Goal: Task Accomplishment & Management: Manage account settings

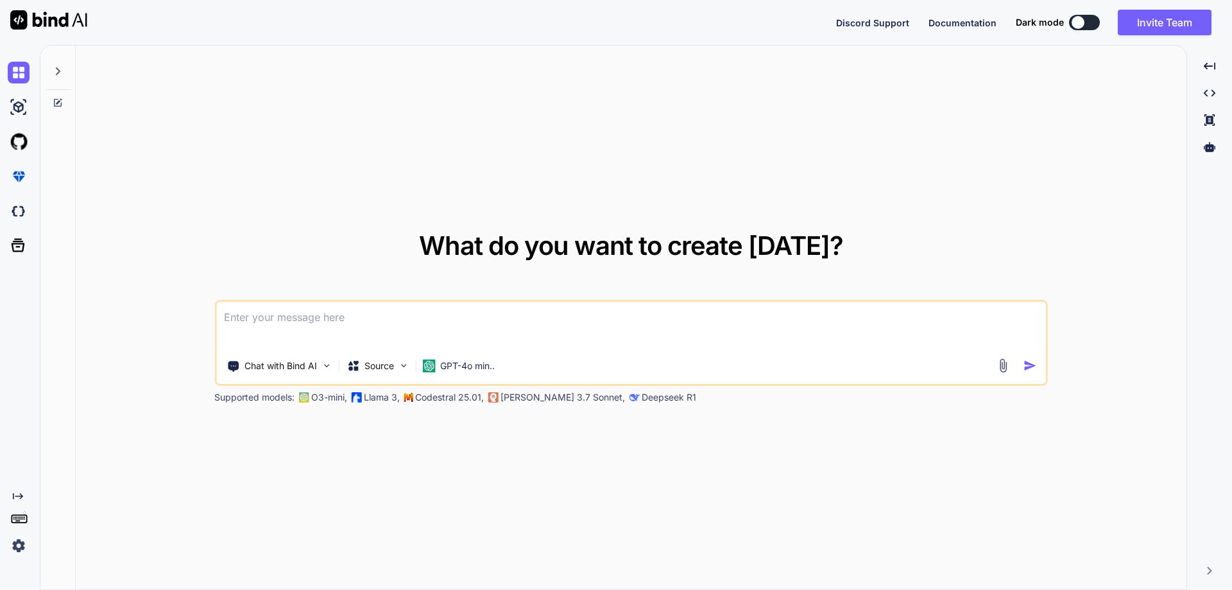
click at [15, 547] on img at bounding box center [19, 545] width 22 height 22
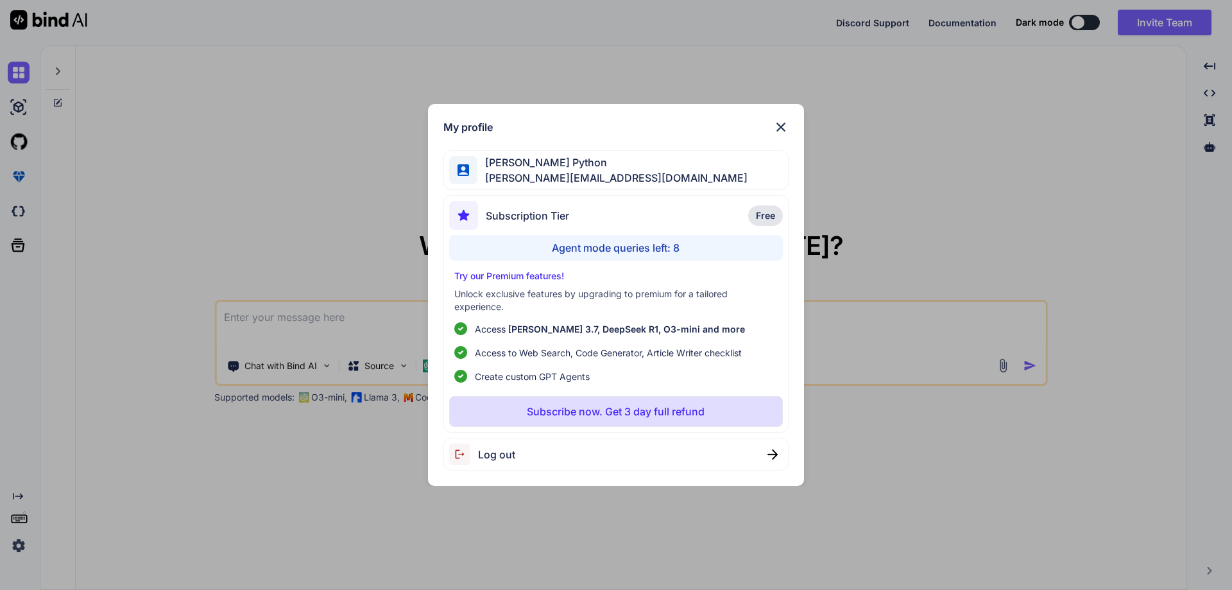
click at [504, 445] on div "Log out" at bounding box center [482, 453] width 66 height 21
type textarea "x"
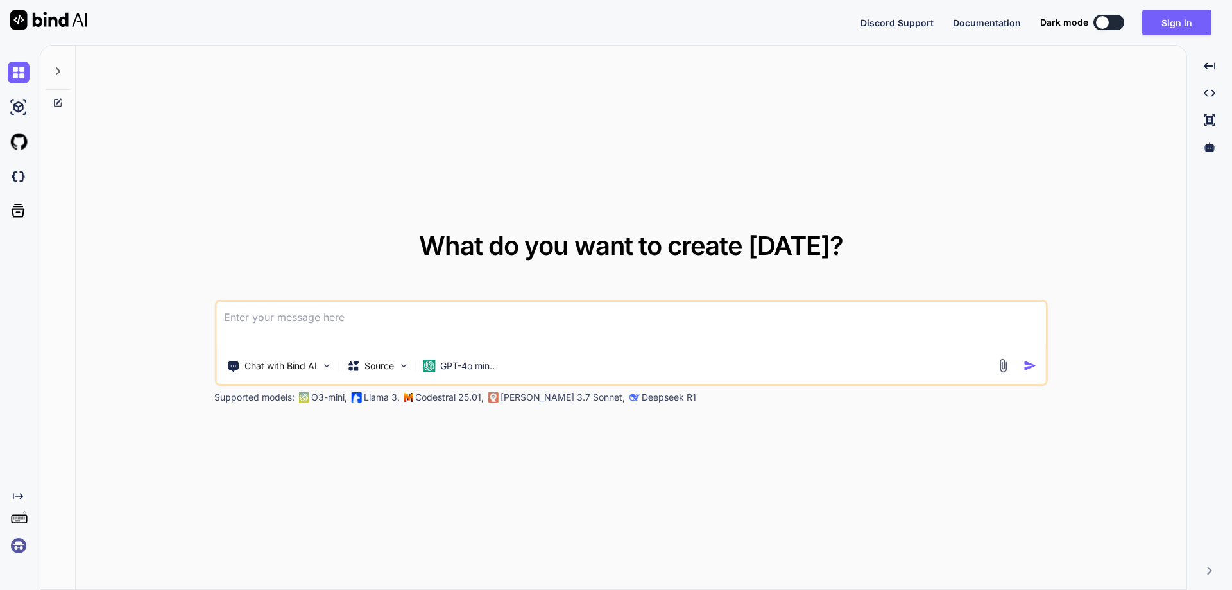
click at [30, 544] on div at bounding box center [21, 545] width 27 height 22
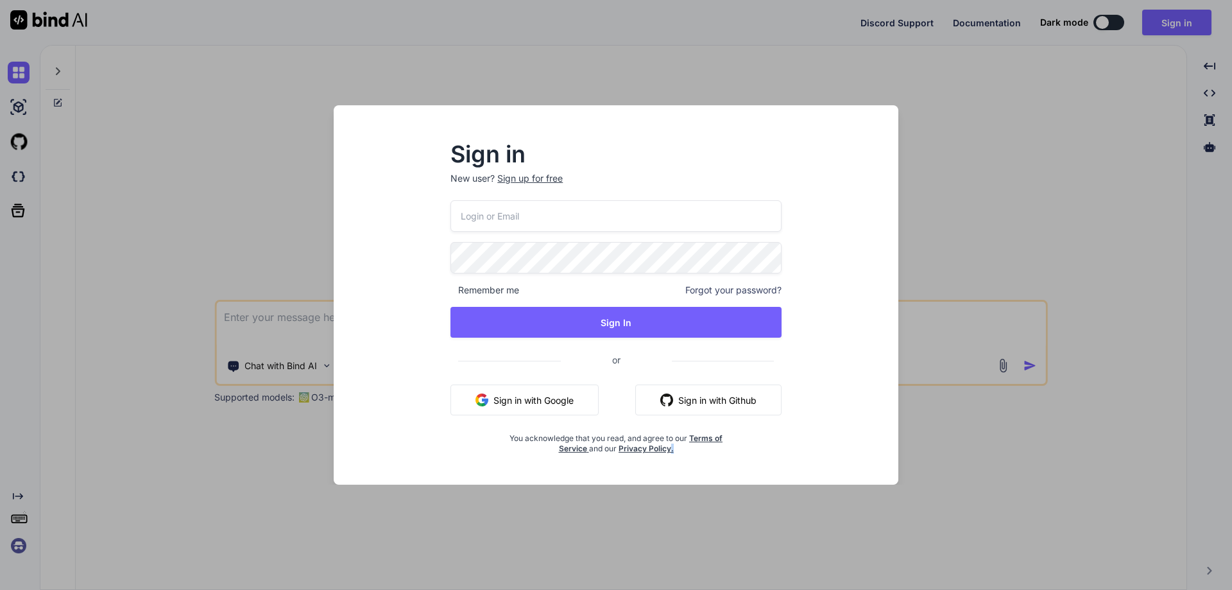
click at [30, 544] on div "Sign in New user? Sign up for free Remember me Forgot your password? Sign In or…" at bounding box center [616, 295] width 1232 height 590
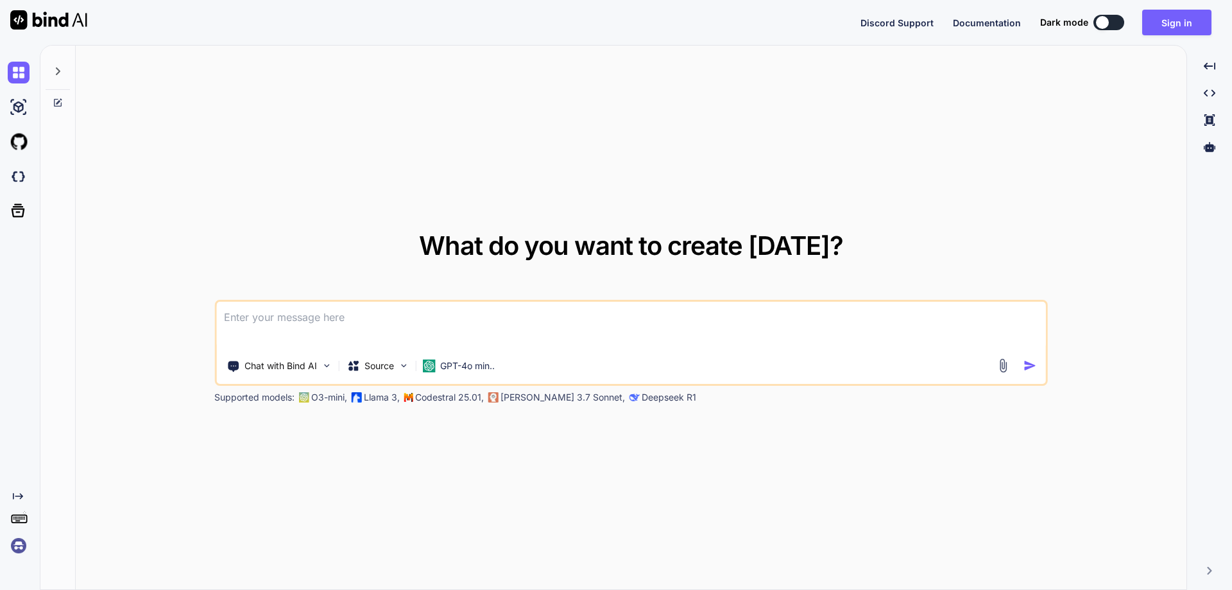
click at [17, 556] on img at bounding box center [19, 545] width 22 height 22
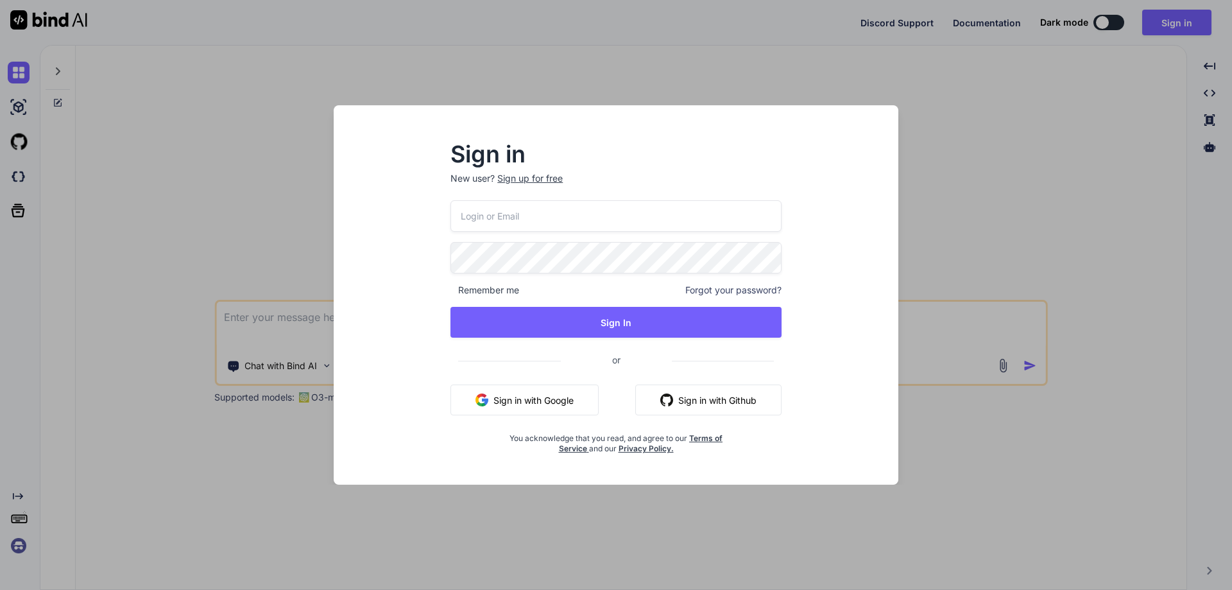
click at [527, 398] on button "Sign in with Google" at bounding box center [524, 399] width 148 height 31
drag, startPoint x: 508, startPoint y: 398, endPoint x: 261, endPoint y: 322, distance: 258.5
click at [261, 322] on div "Sign in New user? Sign up for free Remember me Forgot your password? Sign In or…" at bounding box center [616, 295] width 1232 height 590
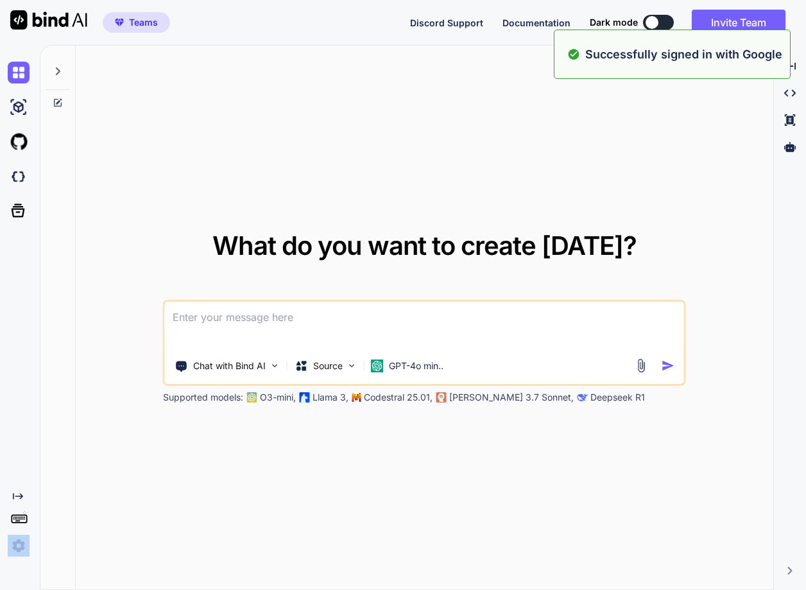
drag, startPoint x: 110, startPoint y: 435, endPoint x: 11, endPoint y: 543, distance: 146.6
click at [11, 543] on div "Created with Pixso. What do you want to create today? Chat with Bind AI Source …" at bounding box center [403, 317] width 806 height 545
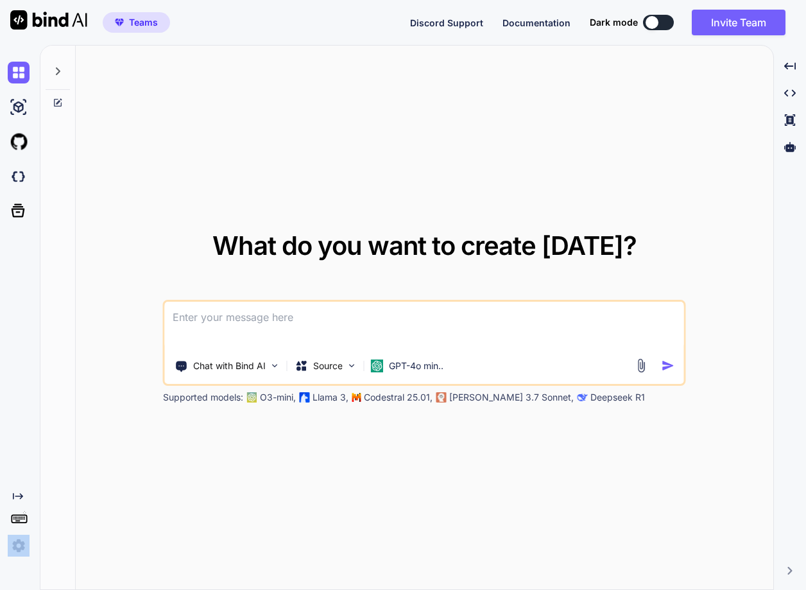
click at [11, 543] on img at bounding box center [19, 545] width 22 height 22
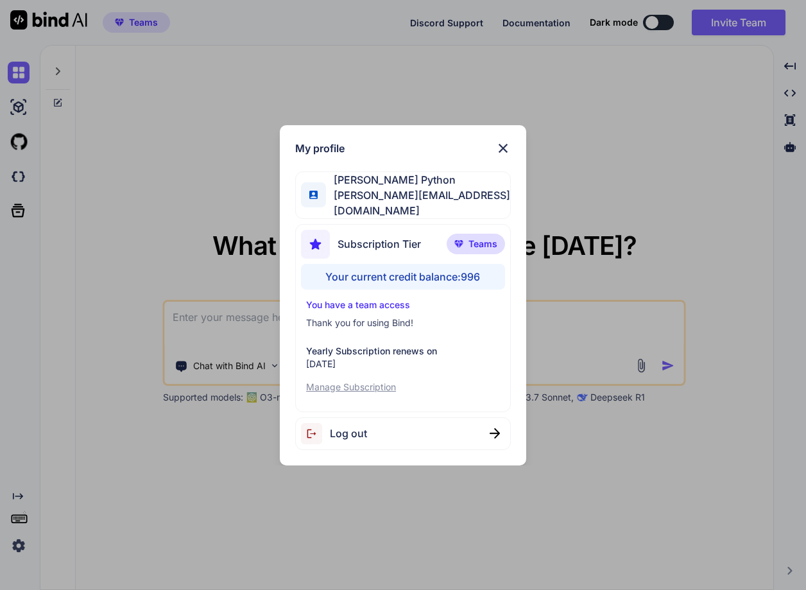
click at [128, 496] on div "My profile Hardik Python hardik@witarist.com Subscription Tier Teams Your curre…" at bounding box center [403, 295] width 806 height 590
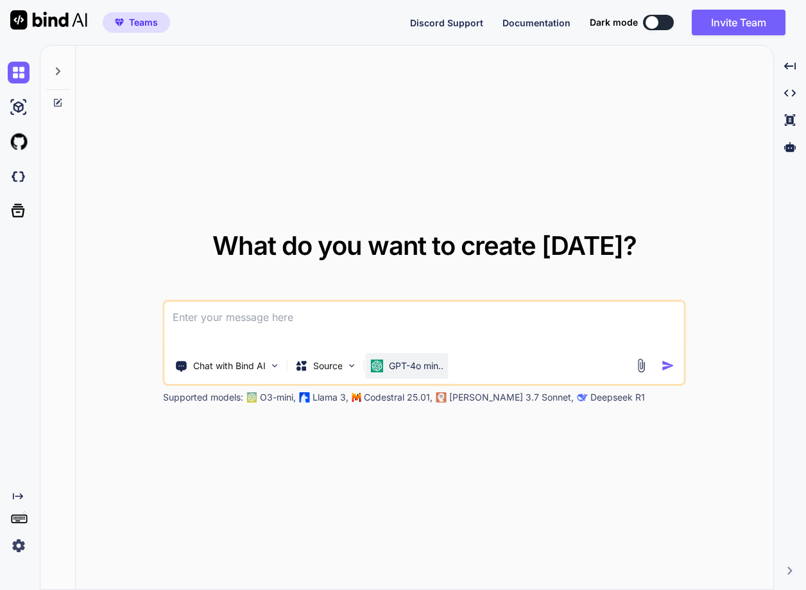
click at [416, 360] on p "GPT-4o min.." at bounding box center [416, 365] width 55 height 13
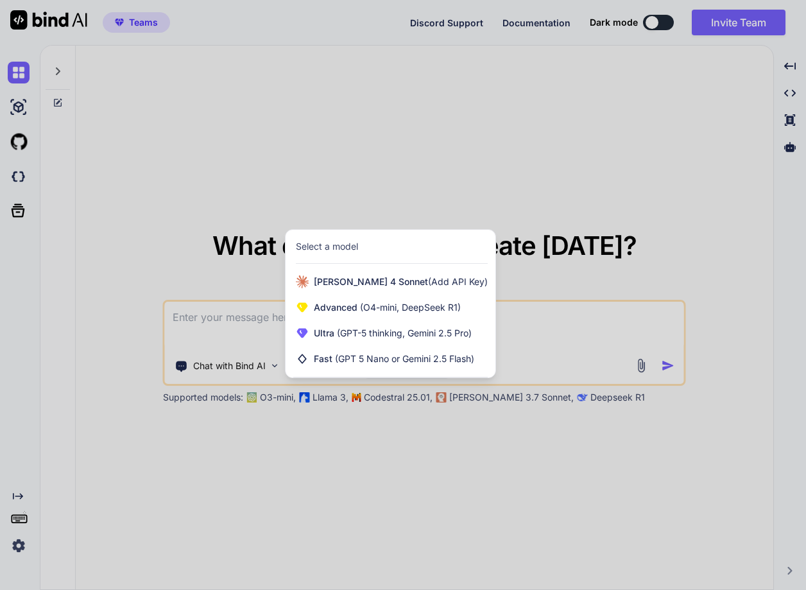
click at [330, 97] on div at bounding box center [403, 295] width 806 height 590
